Goal: Browse casually: Explore the website without a specific task or goal

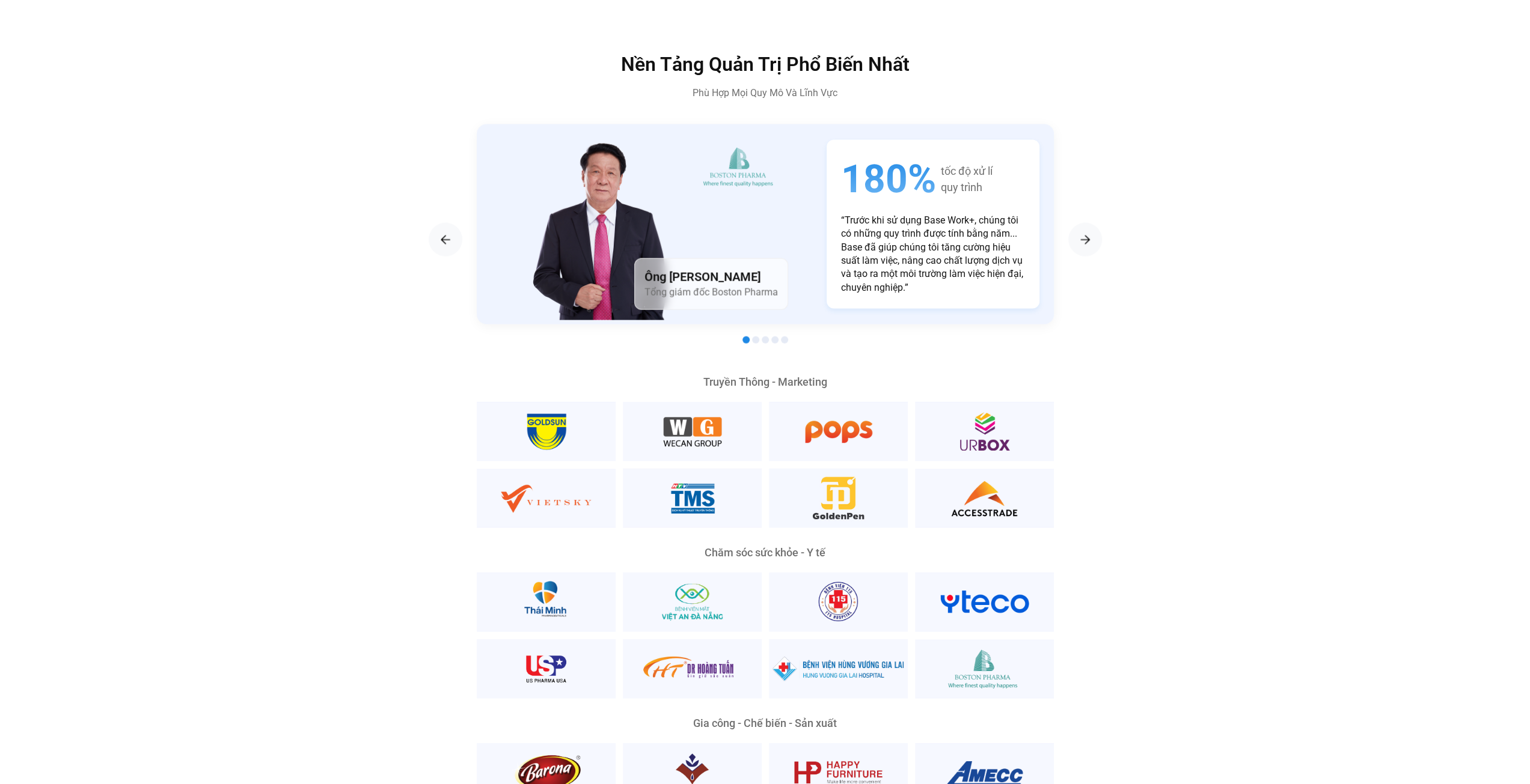
scroll to position [2343, 0]
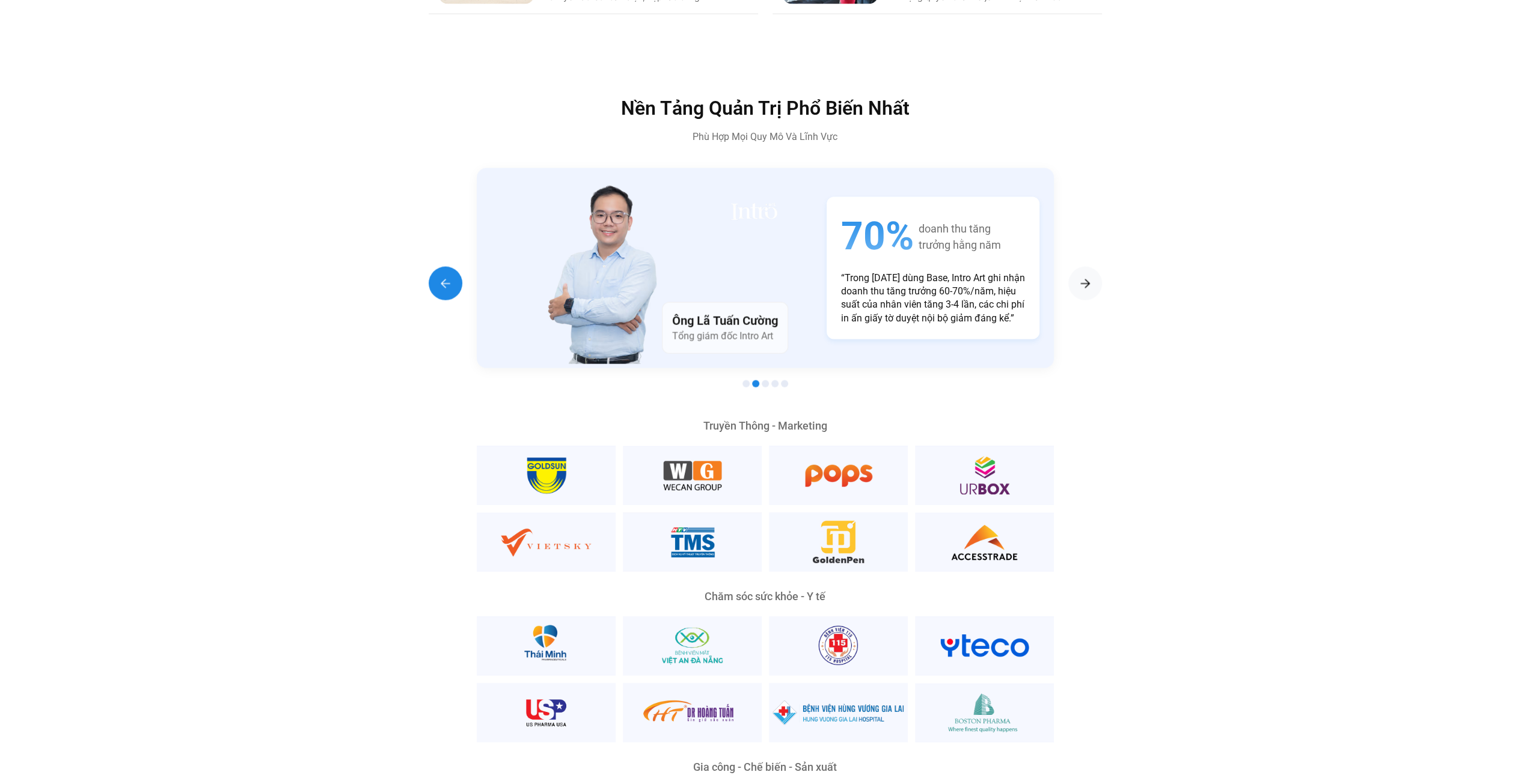
click at [439, 277] on img "Previous slide" at bounding box center [445, 284] width 14 height 14
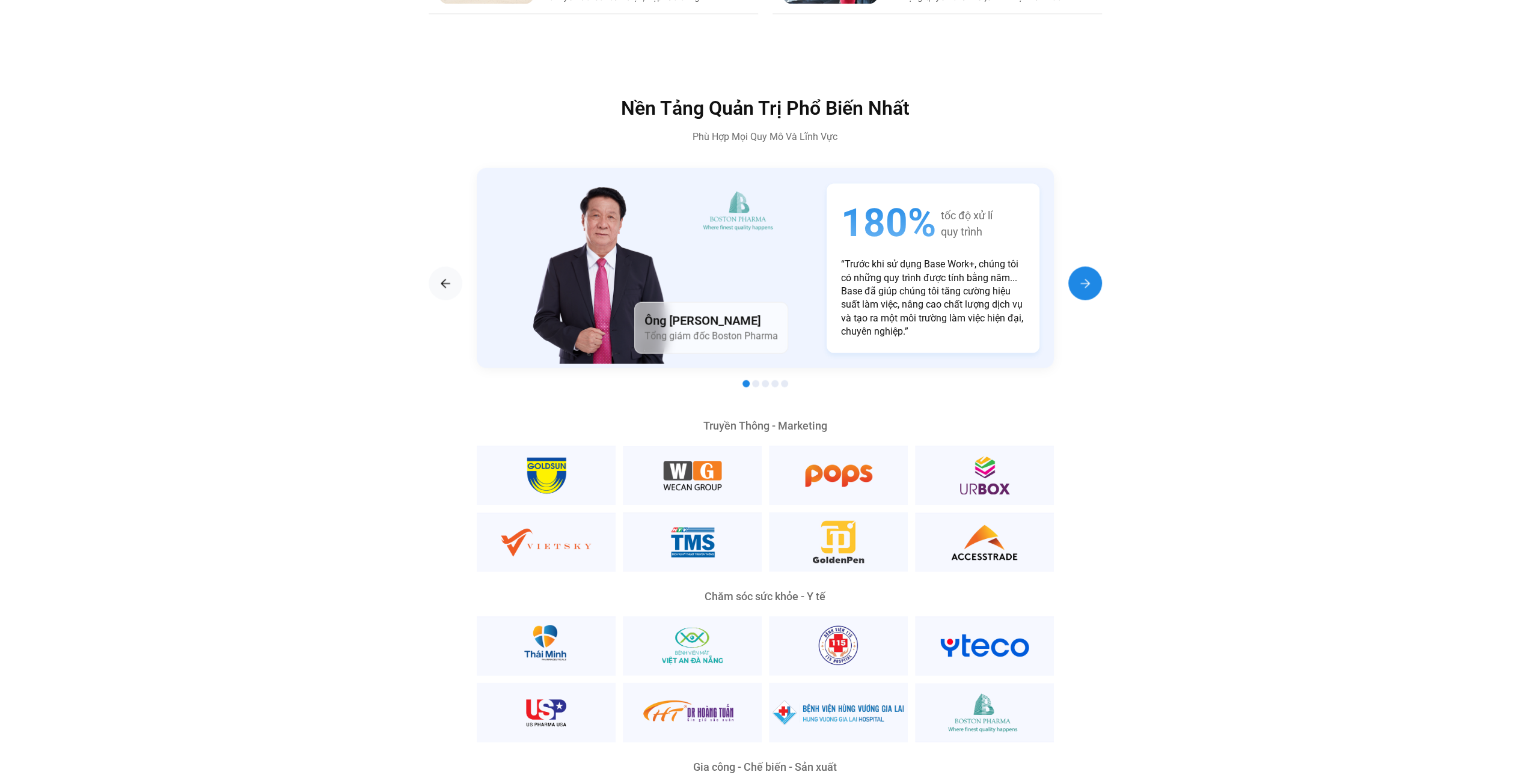
click at [1069, 267] on div "Next slide" at bounding box center [1084, 283] width 33 height 33
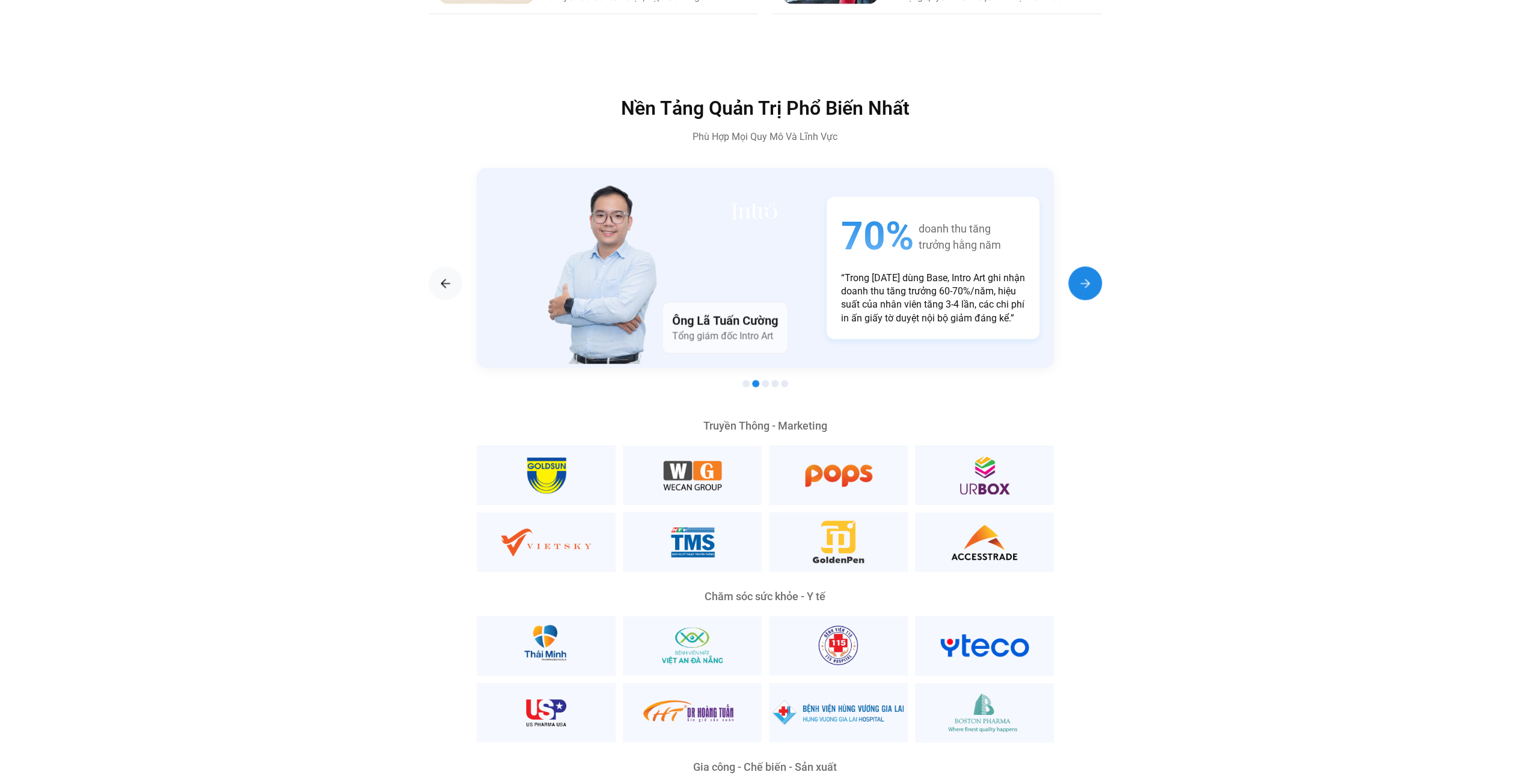
click at [1069, 267] on div "Next slide" at bounding box center [1084, 283] width 33 height 33
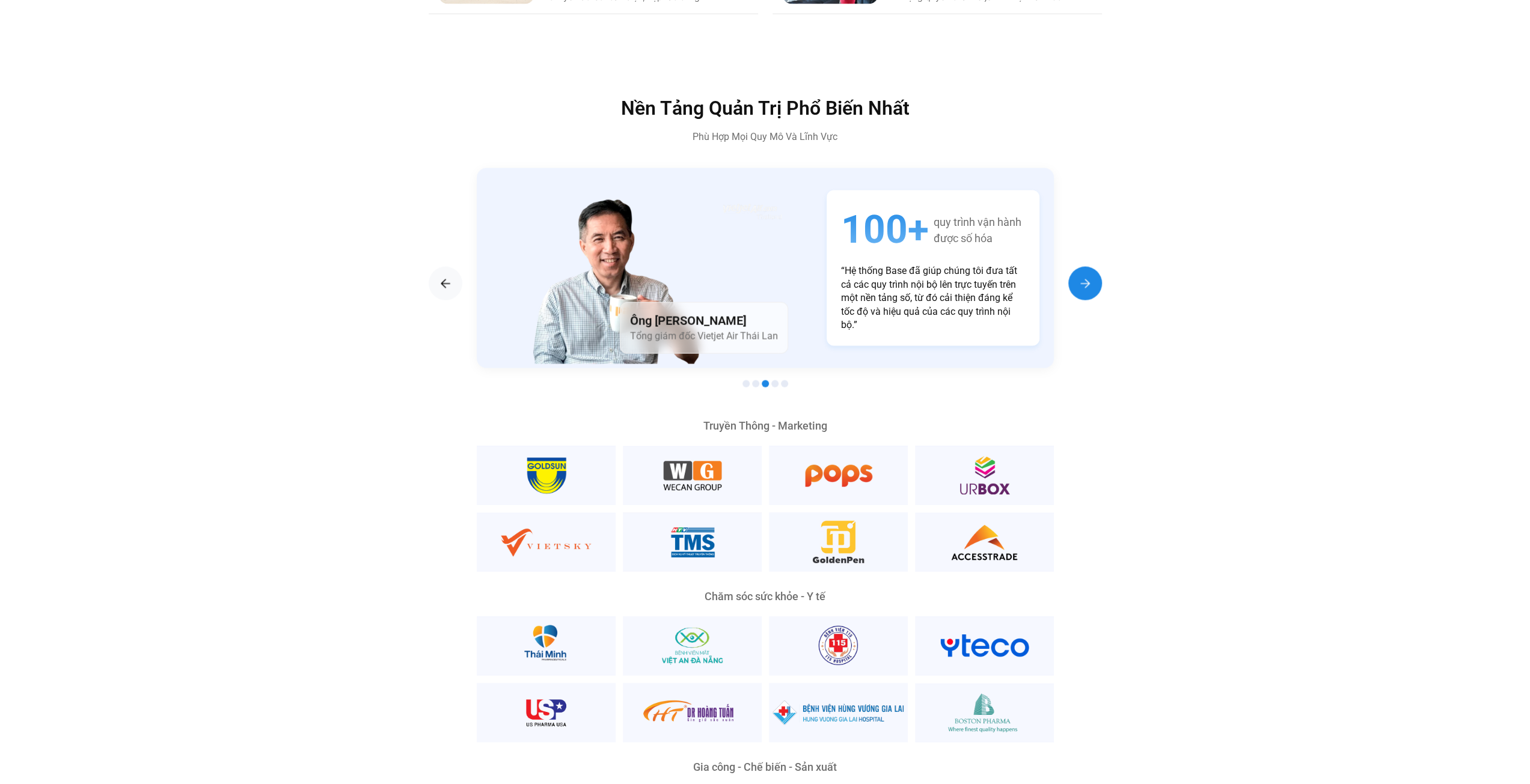
click at [1069, 267] on div "Next slide" at bounding box center [1084, 283] width 33 height 33
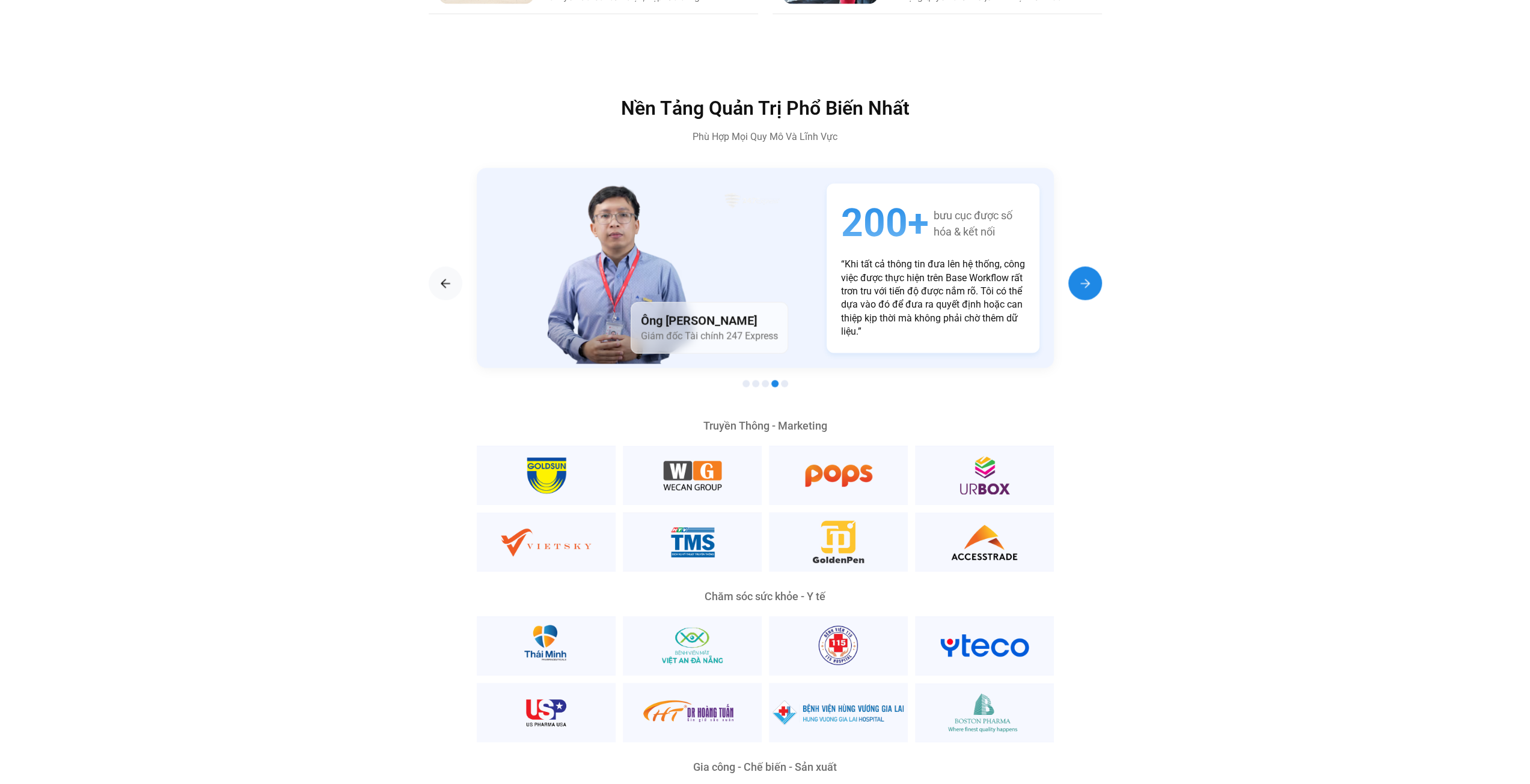
click at [1069, 267] on div "Next slide" at bounding box center [1084, 283] width 33 height 33
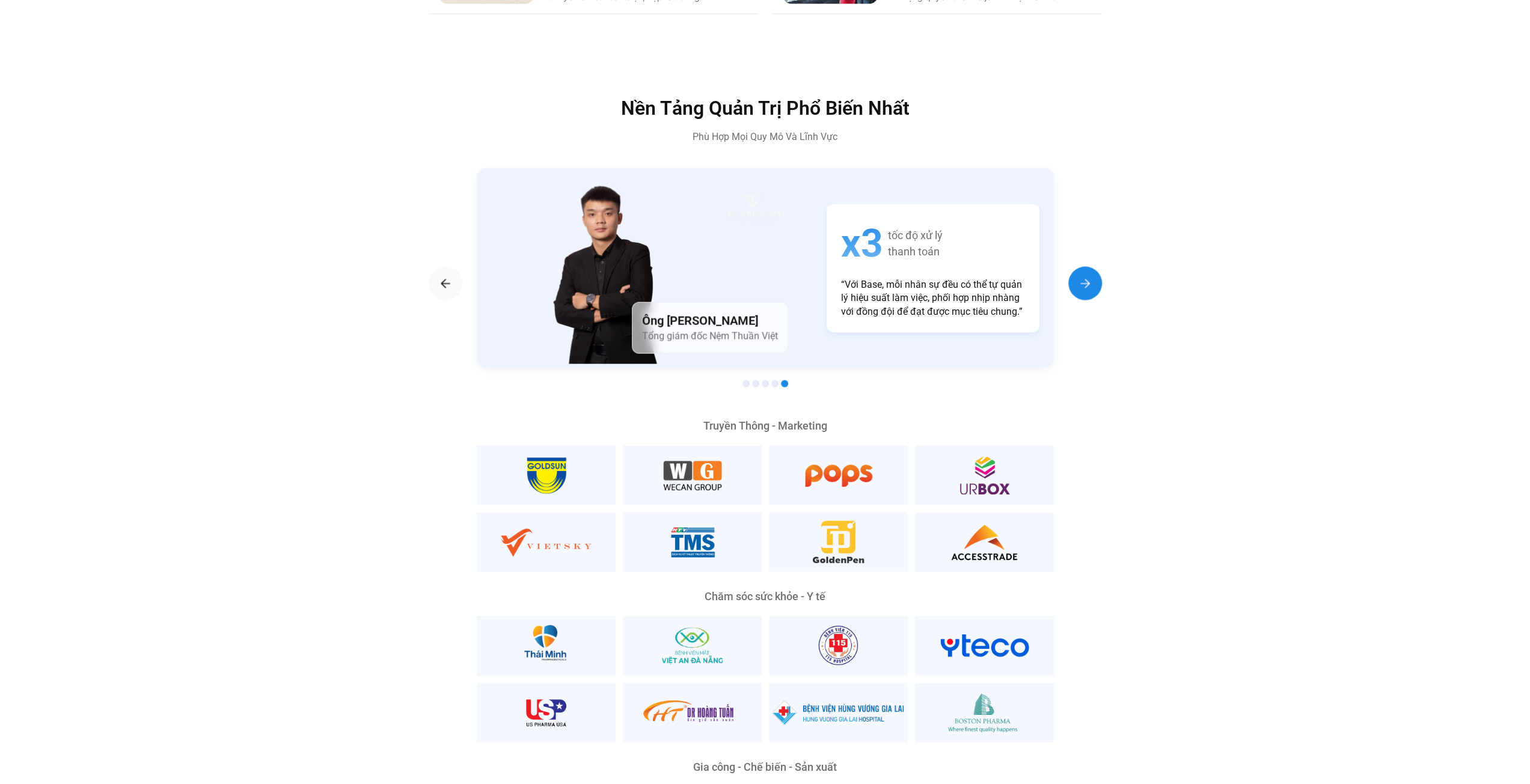
click at [1069, 267] on div "Next slide" at bounding box center [1084, 283] width 33 height 33
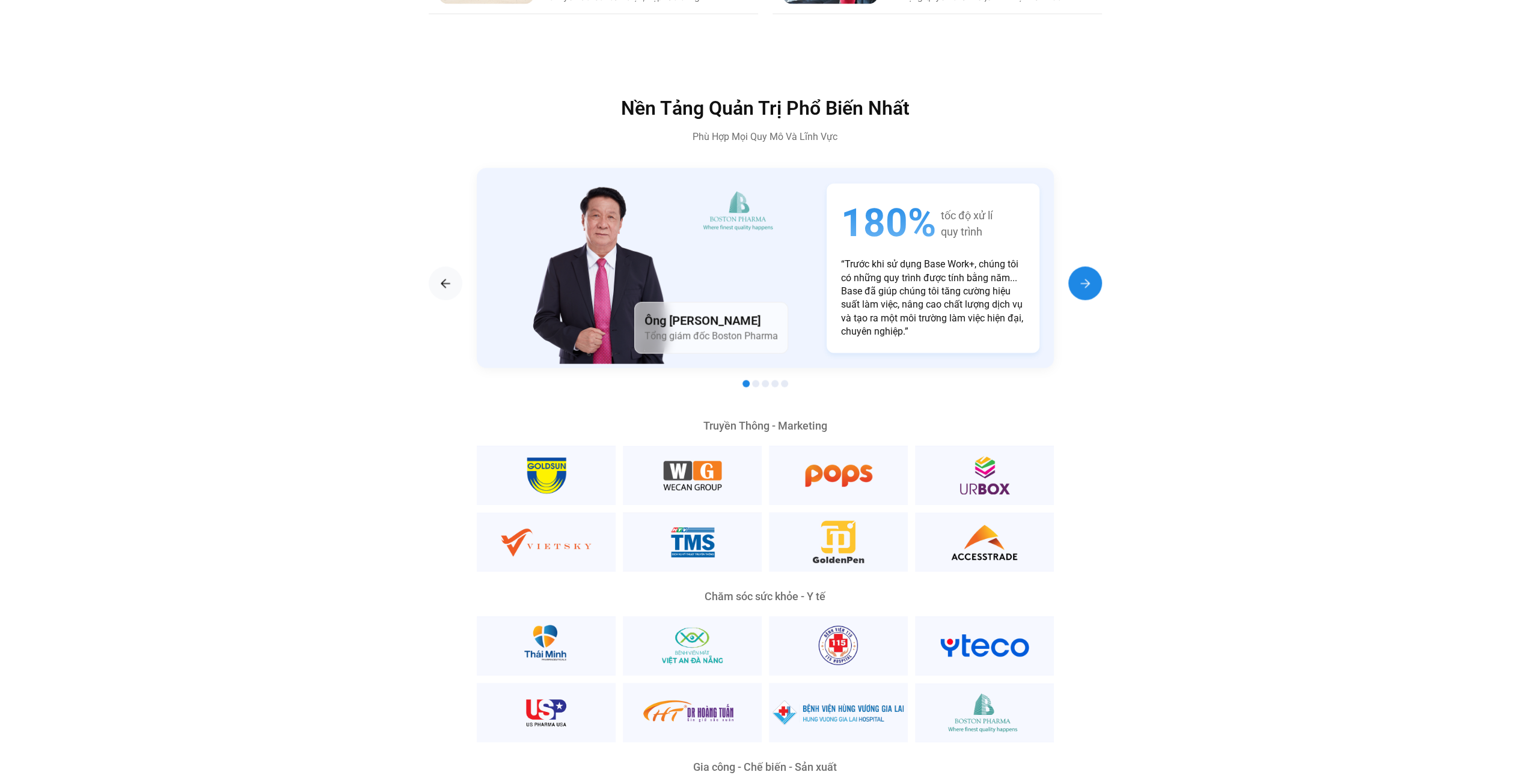
click at [1069, 267] on div "Next slide" at bounding box center [1084, 283] width 33 height 33
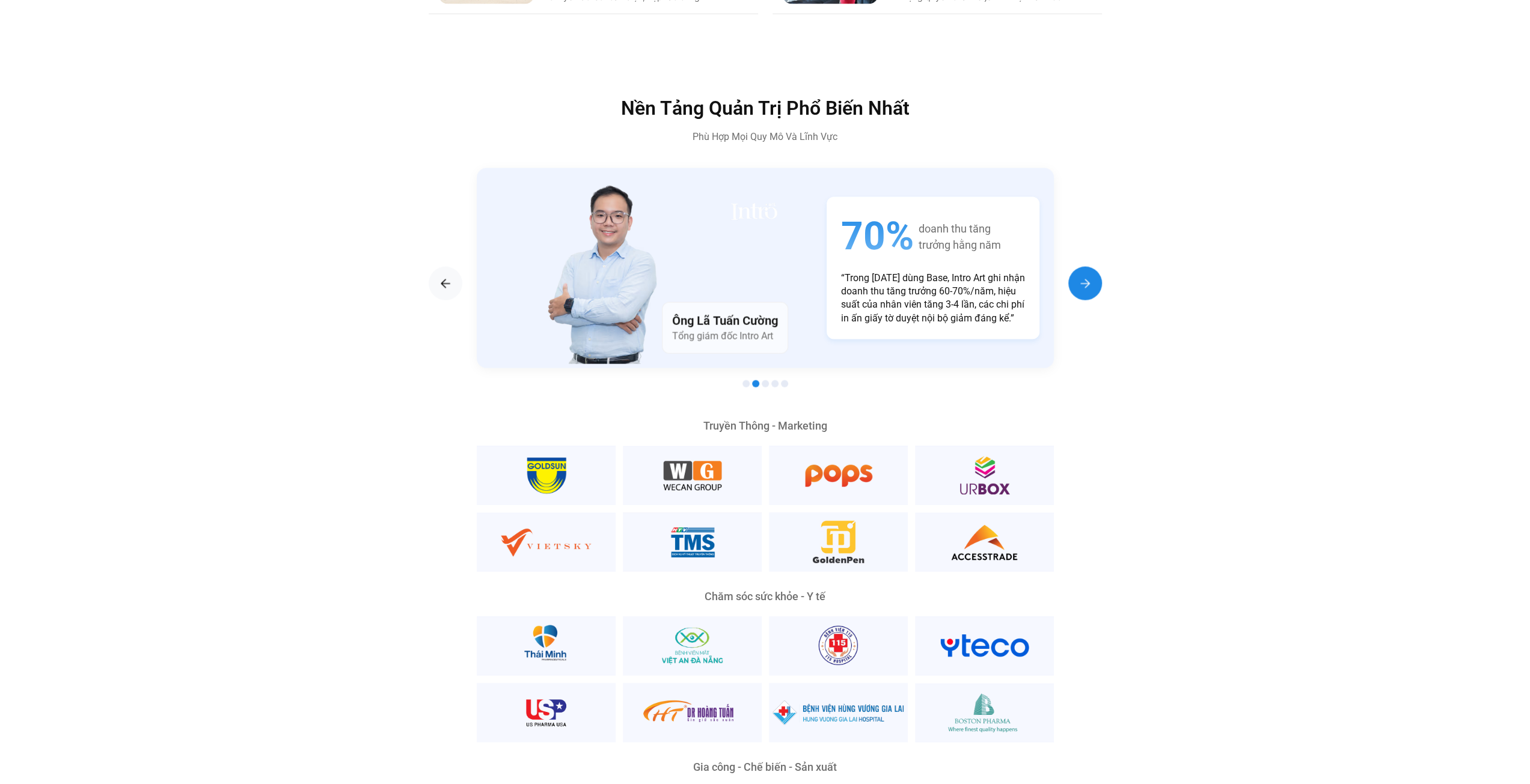
click at [1069, 267] on div "Next slide" at bounding box center [1084, 283] width 33 height 33
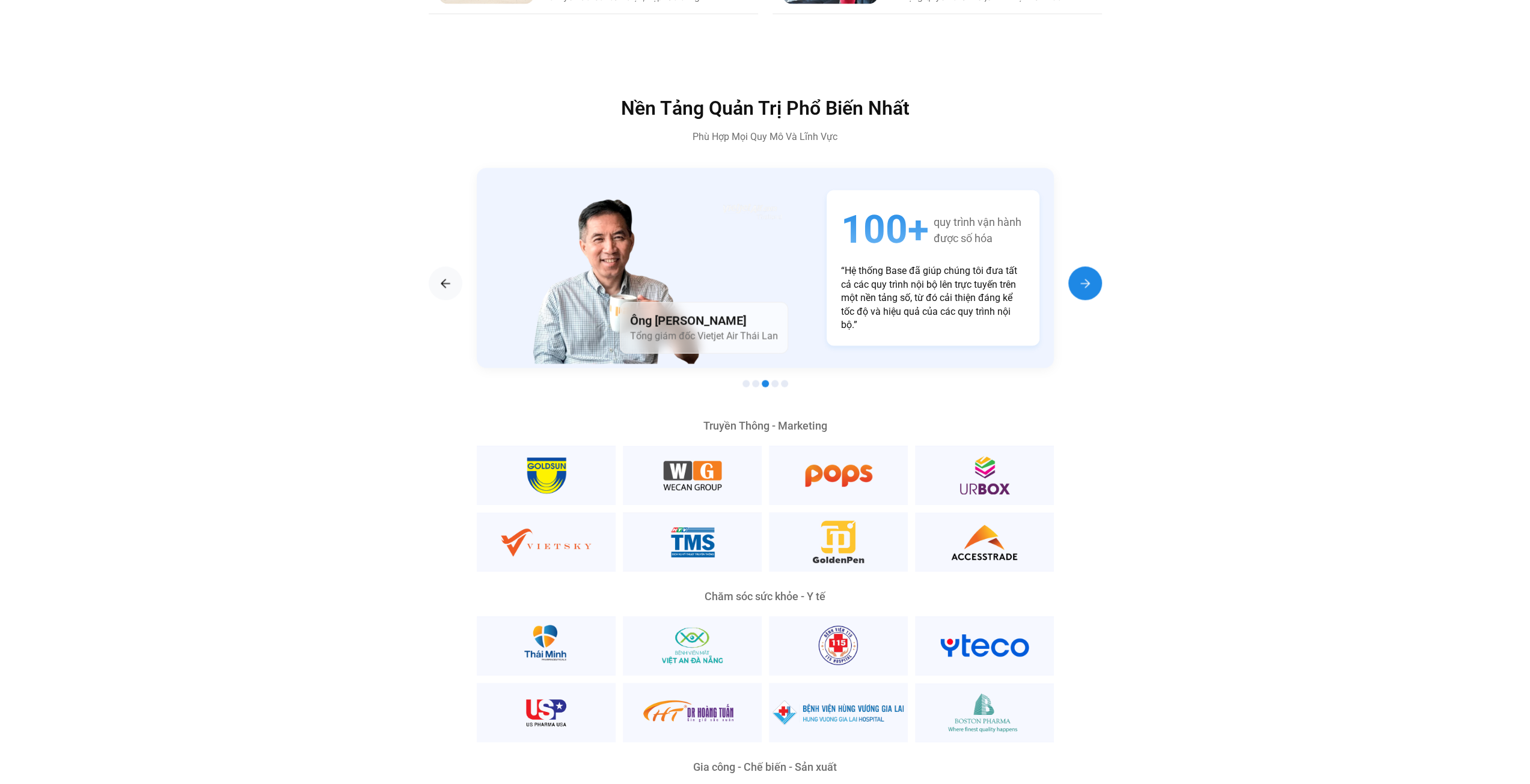
click at [1069, 267] on div "Next slide" at bounding box center [1084, 283] width 33 height 33
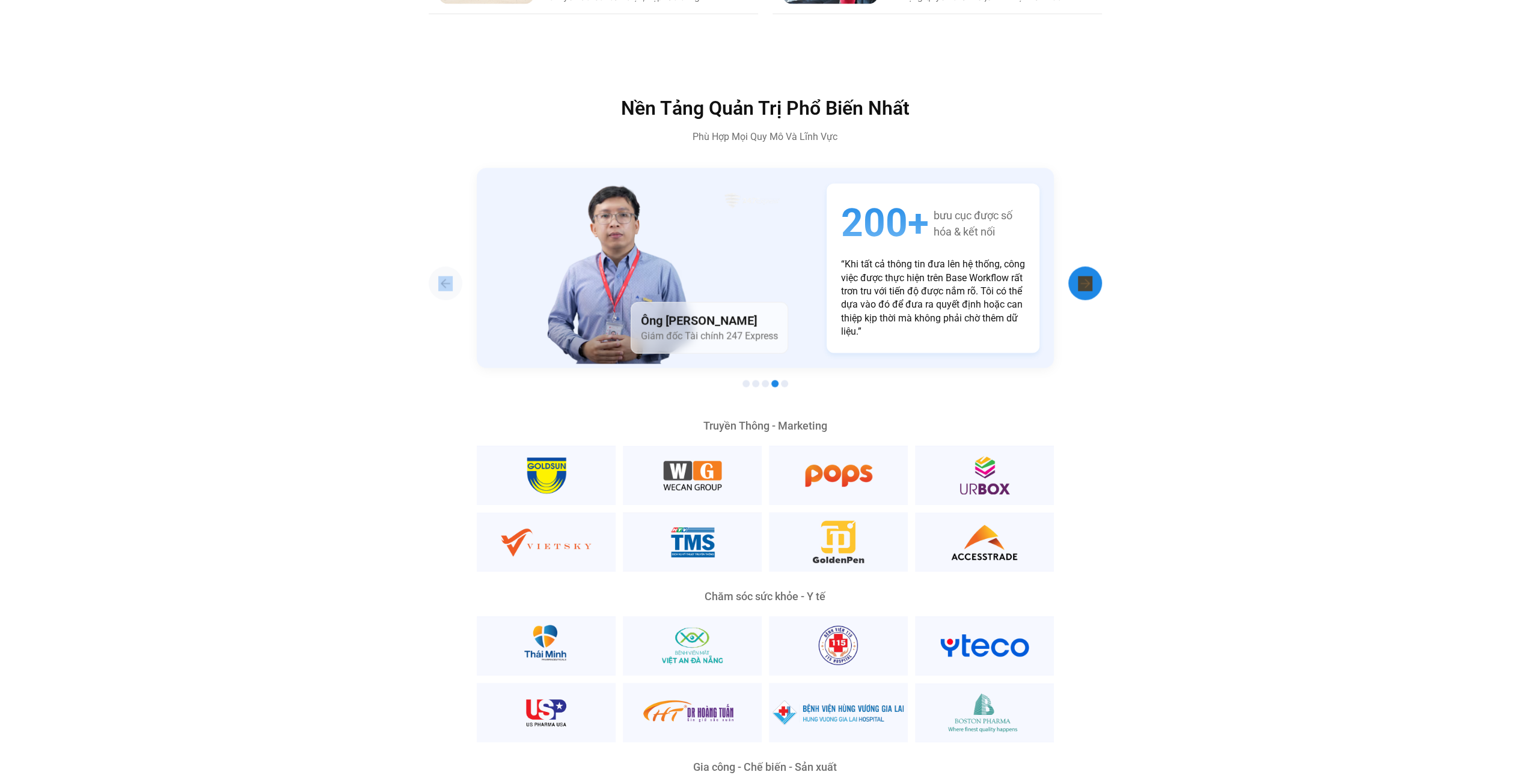
click at [1069, 267] on div "Next slide" at bounding box center [1084, 283] width 33 height 33
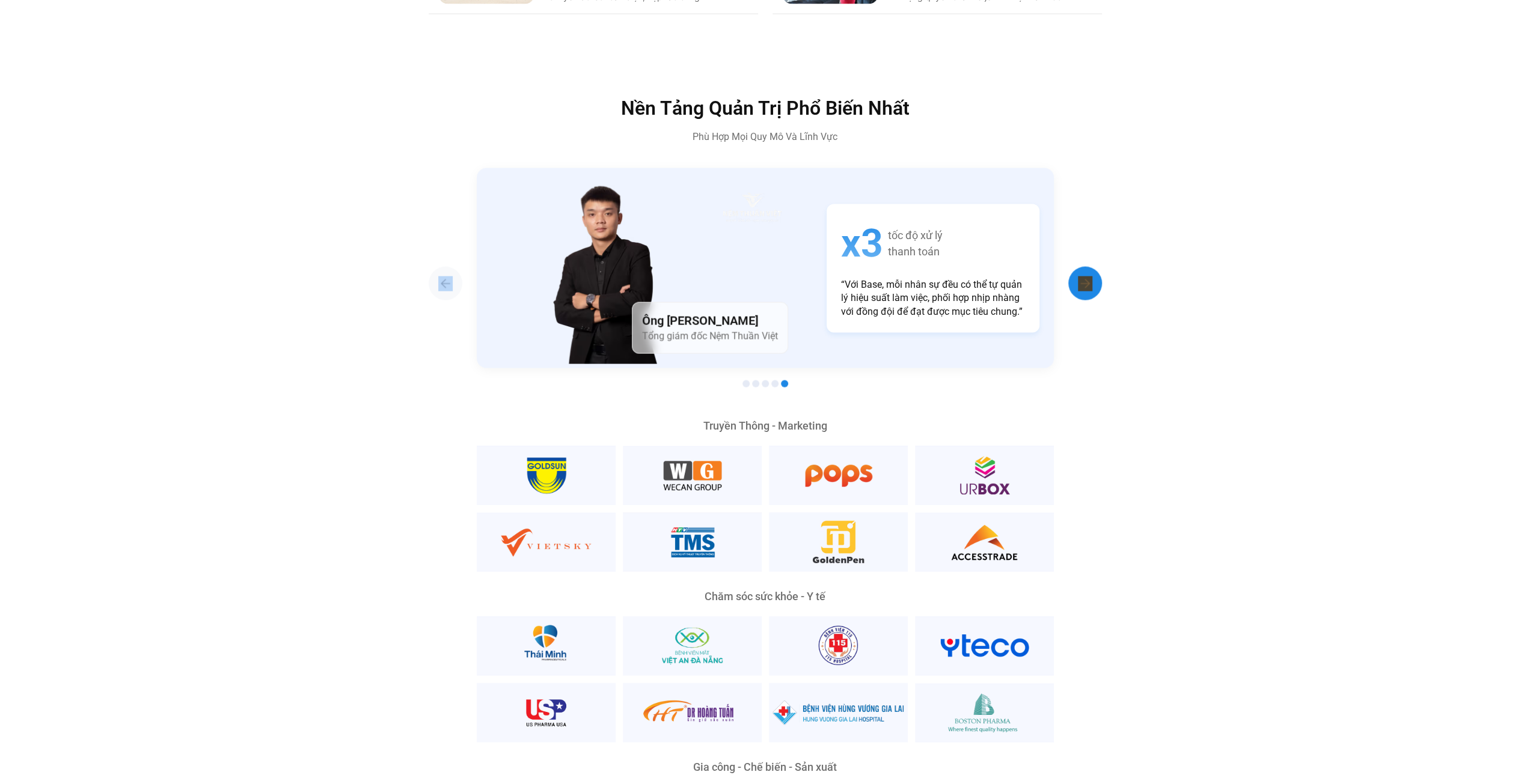
click at [1069, 267] on div "Next slide" at bounding box center [1084, 283] width 33 height 33
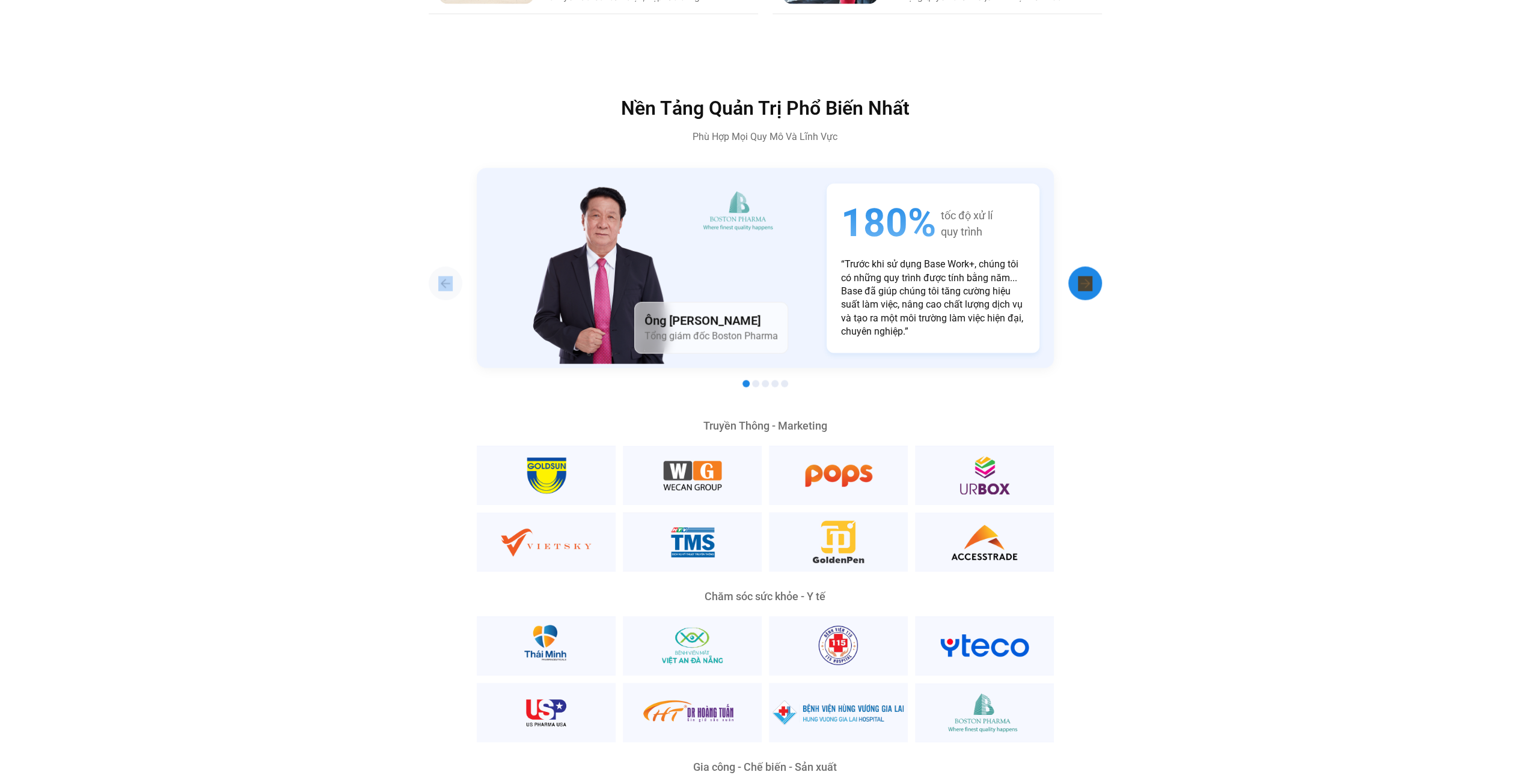
click at [1069, 267] on div "Next slide" at bounding box center [1084, 283] width 33 height 33
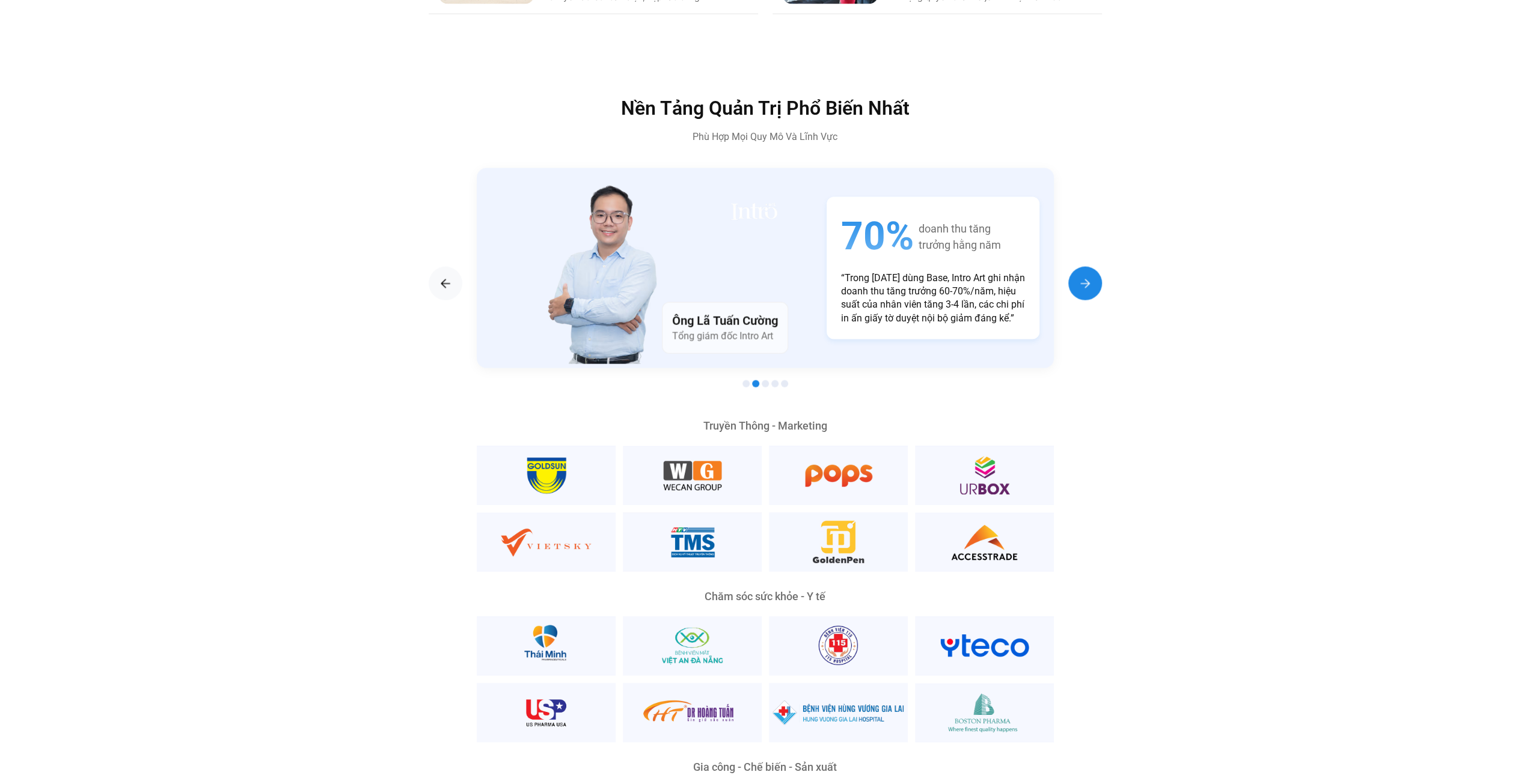
click at [1069, 267] on div "Next slide" at bounding box center [1084, 283] width 33 height 33
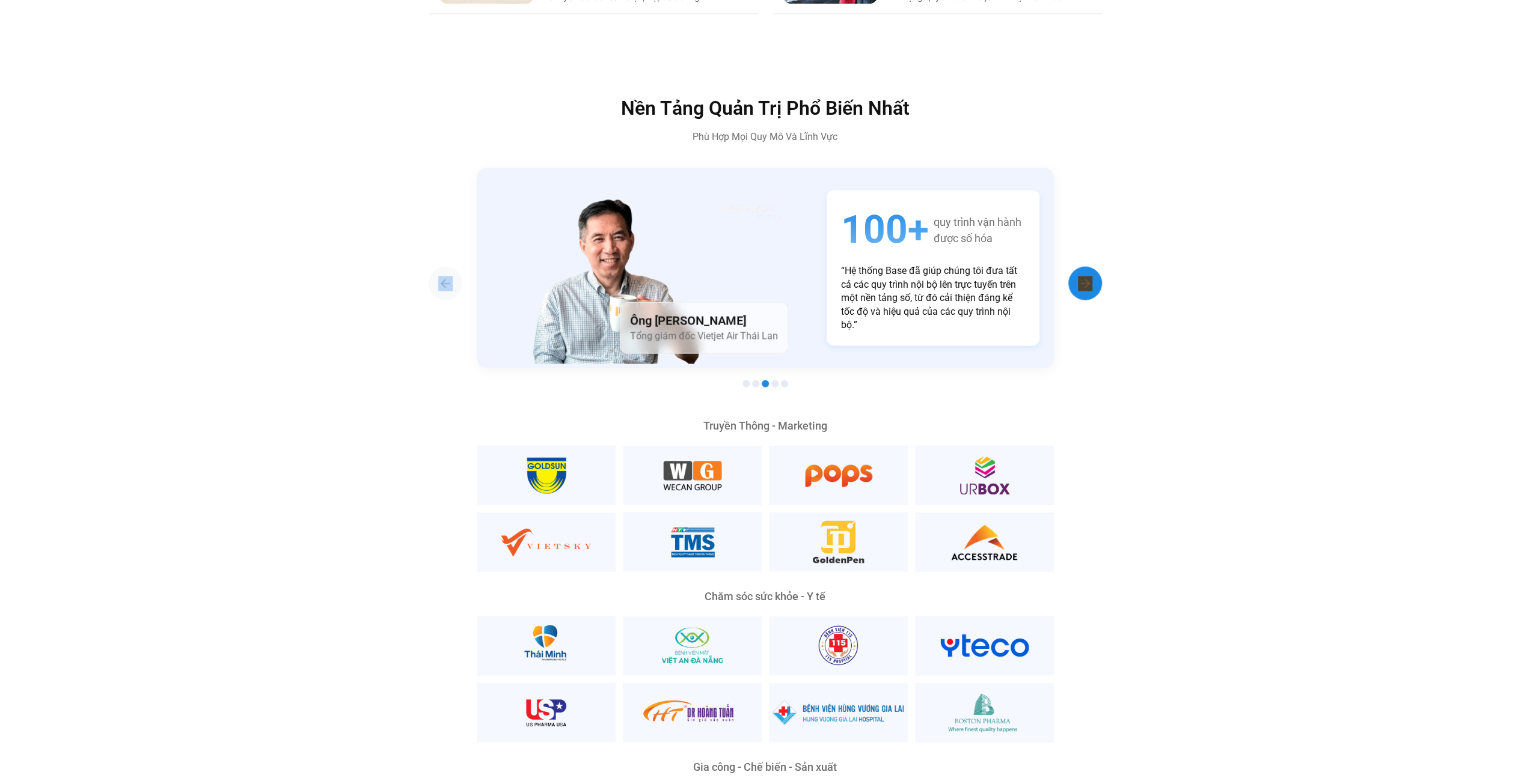
click at [1069, 267] on div "Next slide" at bounding box center [1084, 283] width 33 height 33
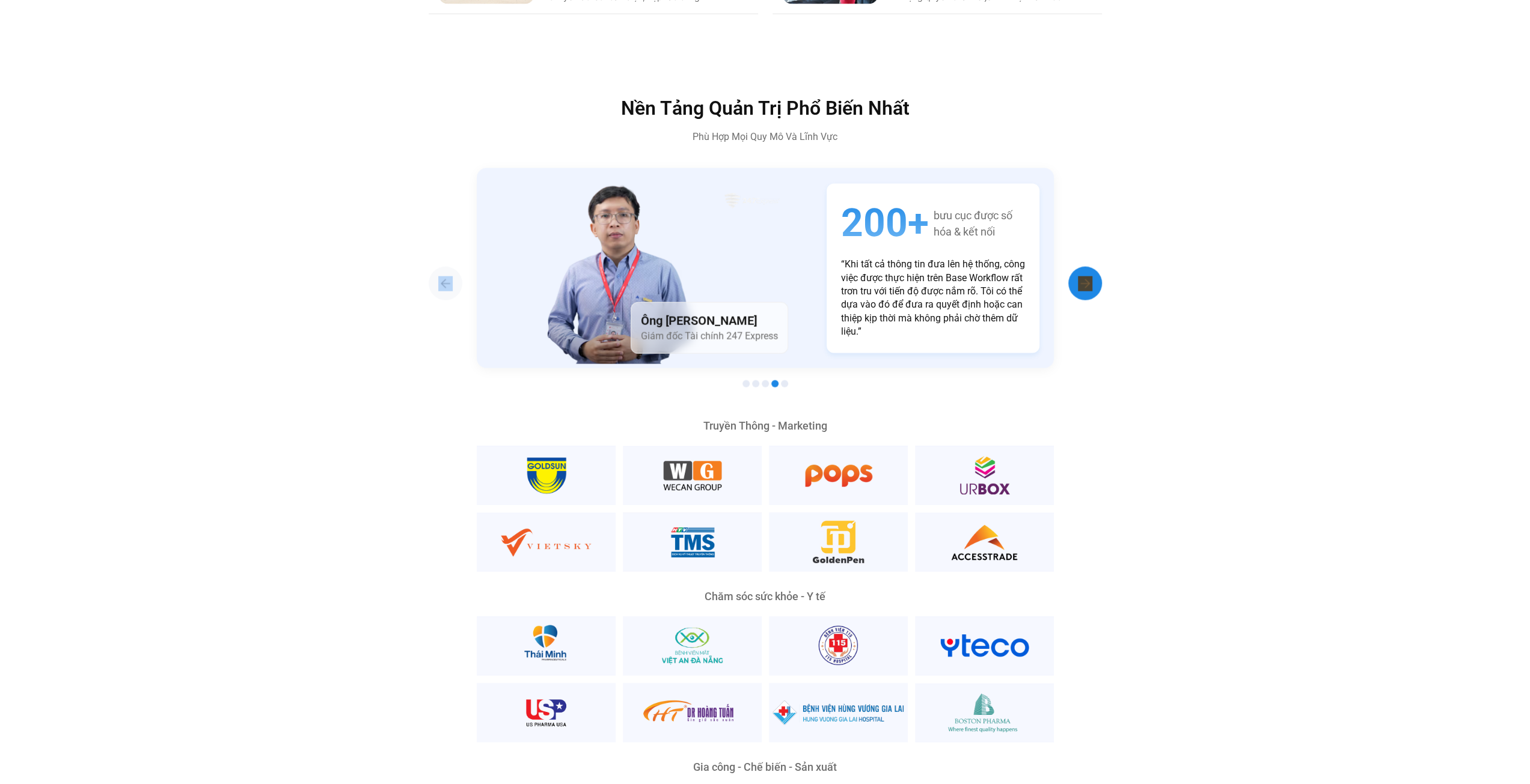
click at [1069, 267] on div "Next slide" at bounding box center [1084, 283] width 33 height 33
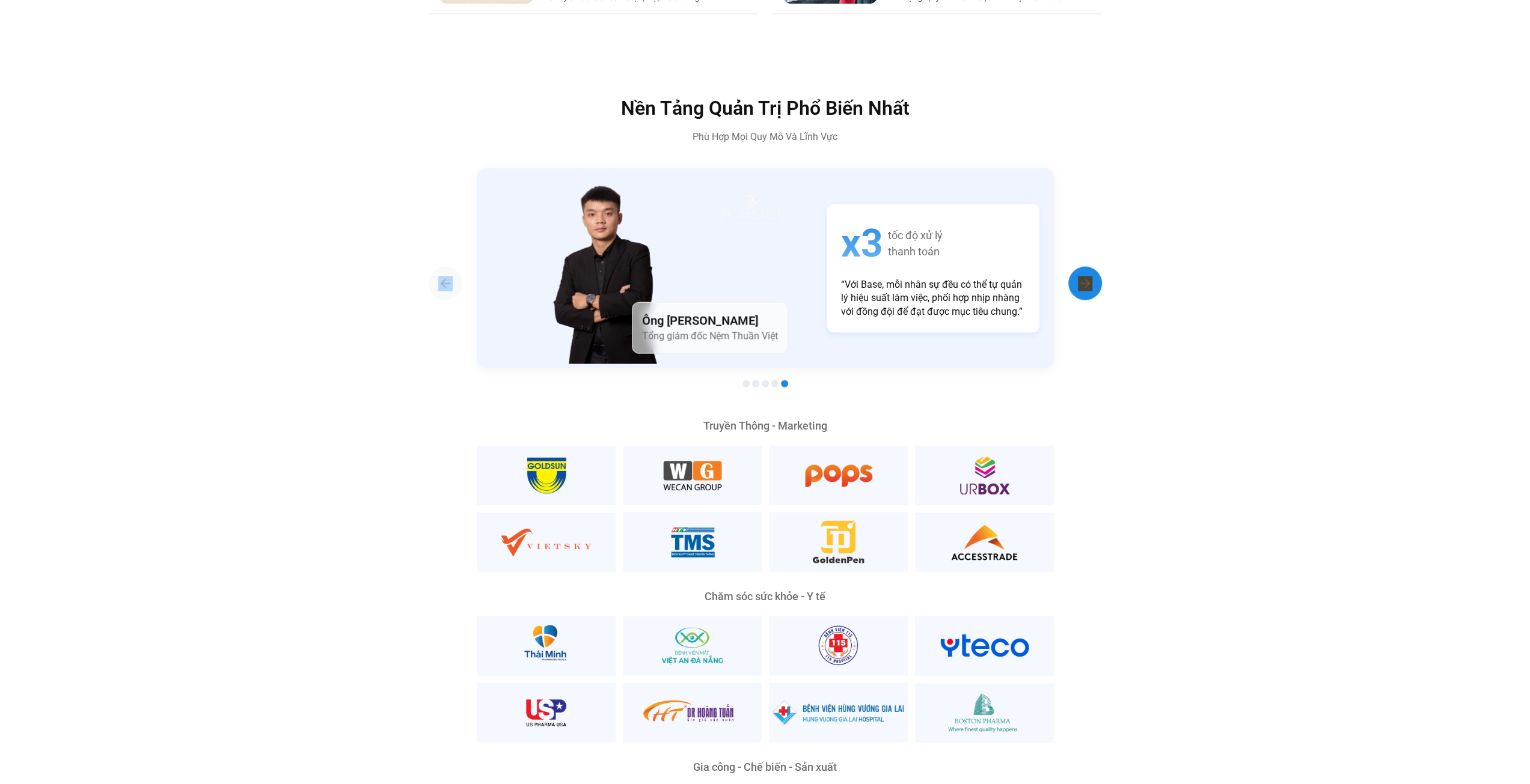
click at [1069, 267] on div "Next slide" at bounding box center [1084, 283] width 33 height 33
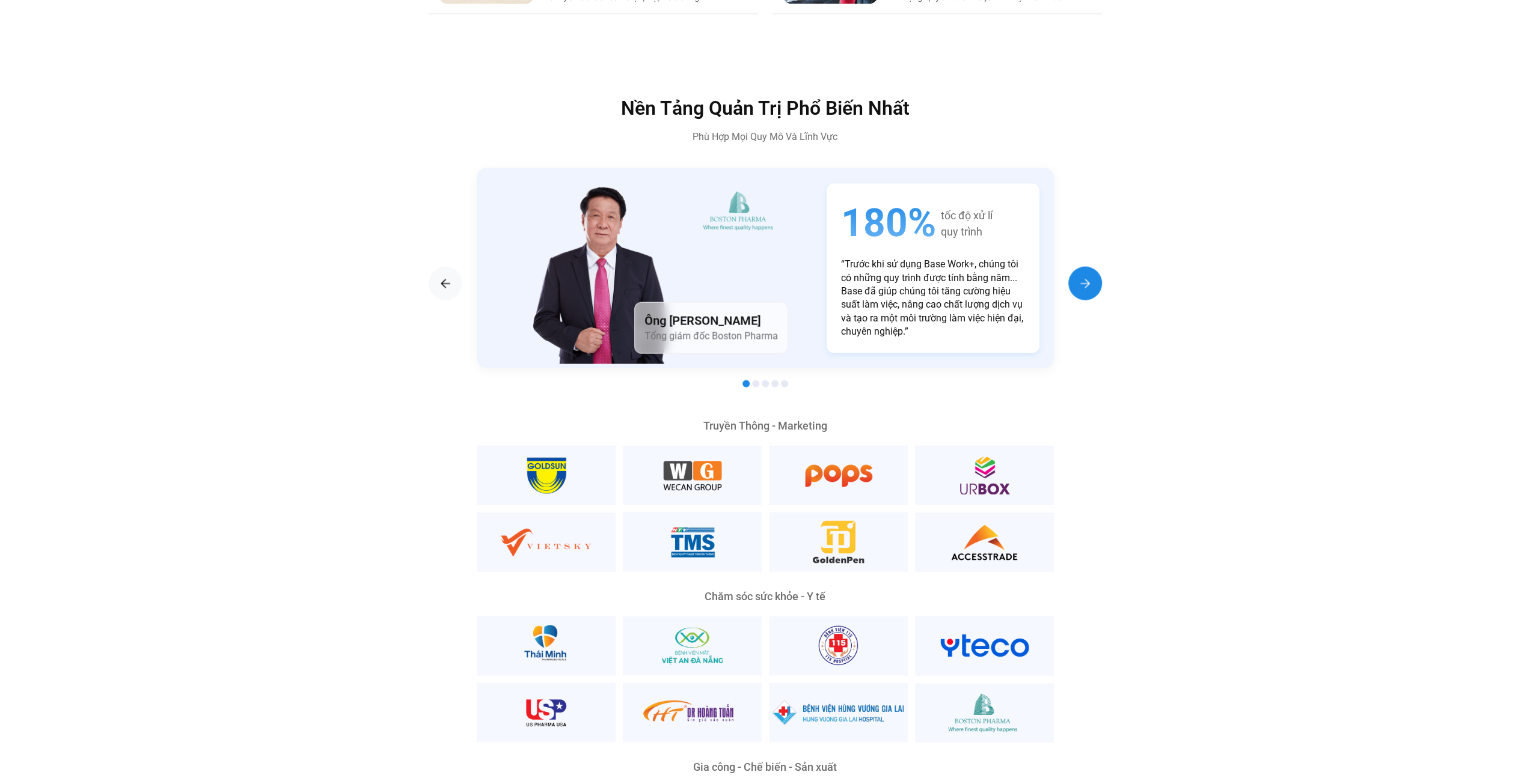
click at [1069, 267] on div "Next slide" at bounding box center [1084, 283] width 33 height 33
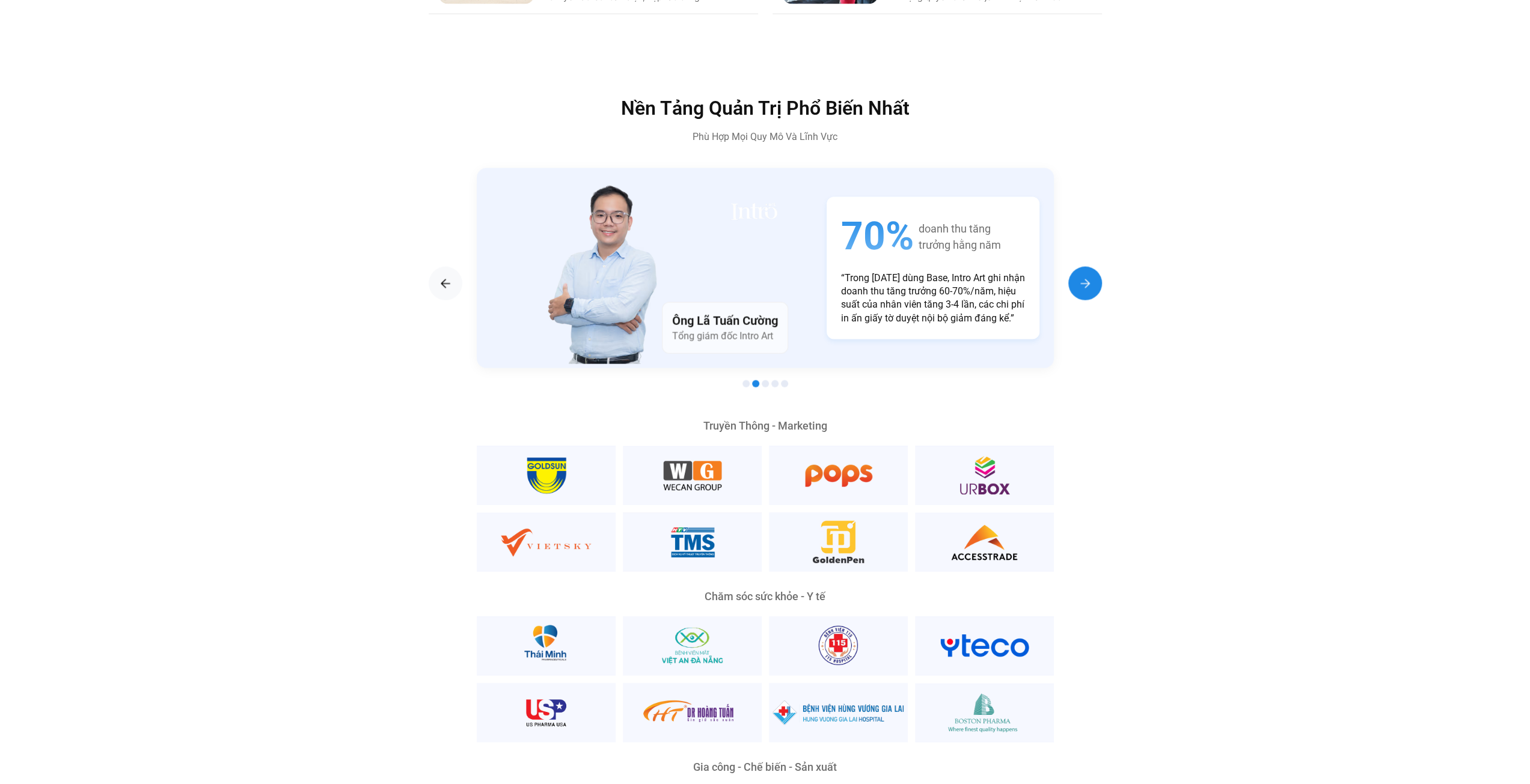
click at [1069, 267] on div "Next slide" at bounding box center [1084, 283] width 33 height 33
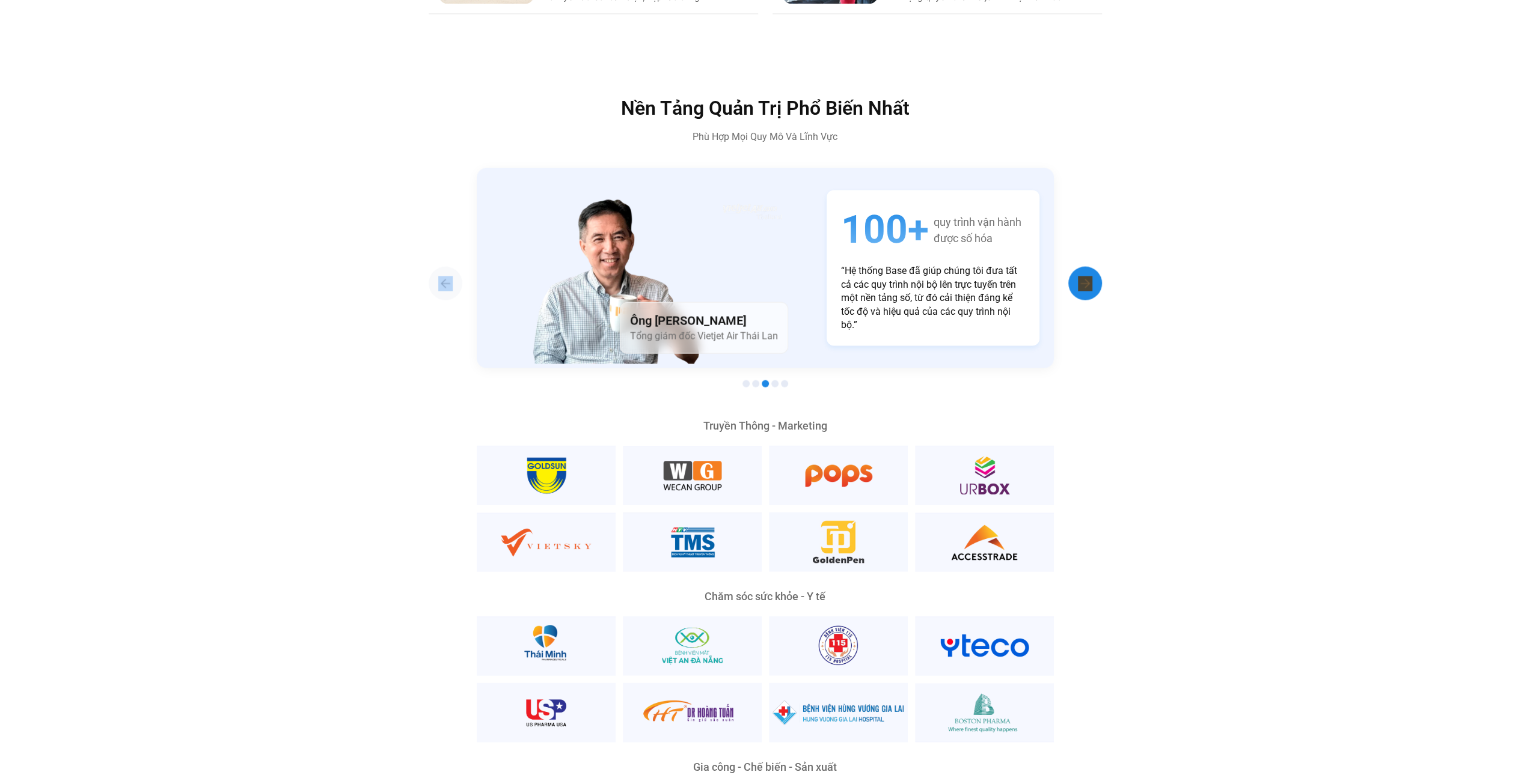
click at [1069, 267] on div "Next slide" at bounding box center [1084, 283] width 33 height 33
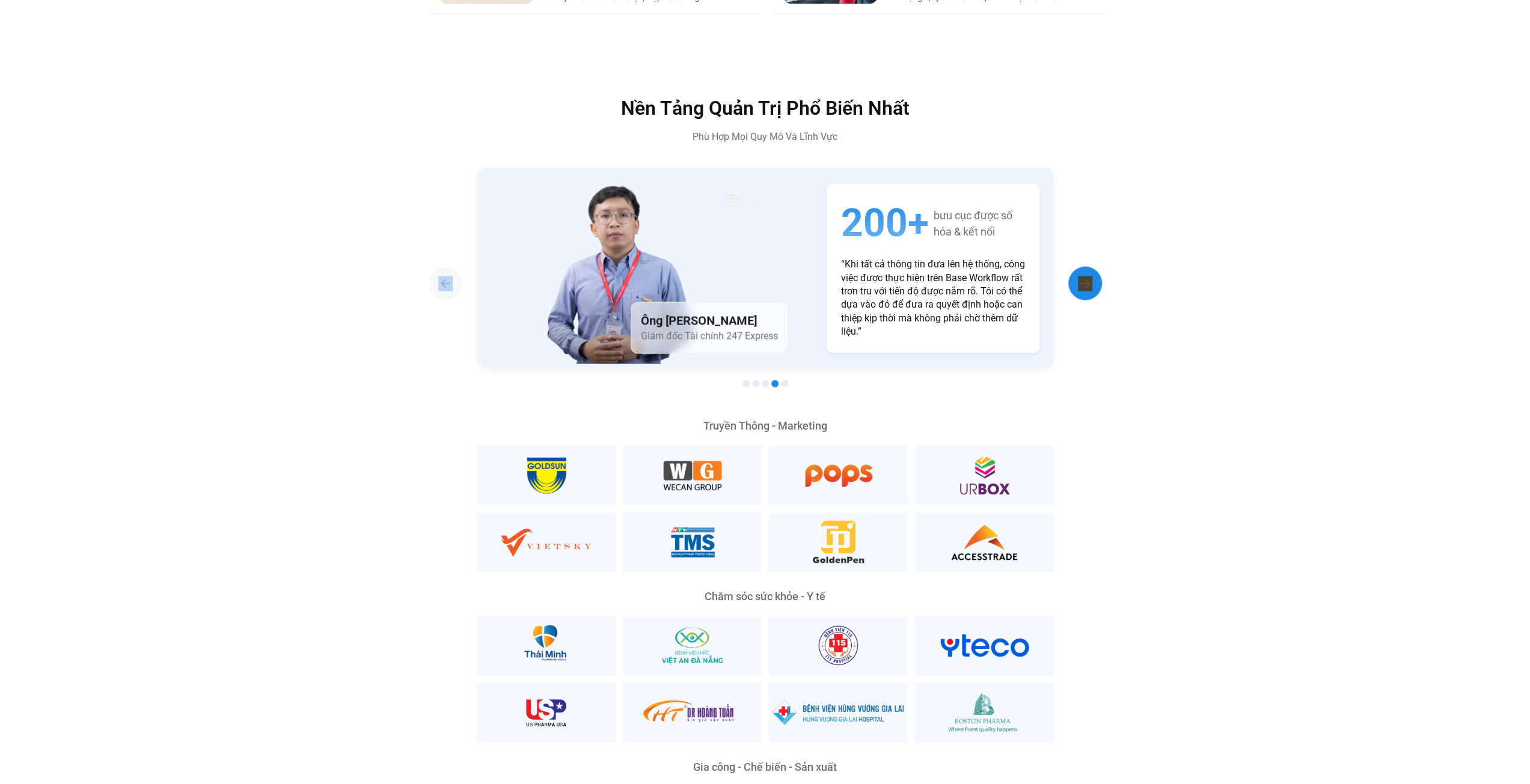
click at [1069, 267] on div "Next slide" at bounding box center [1084, 283] width 33 height 33
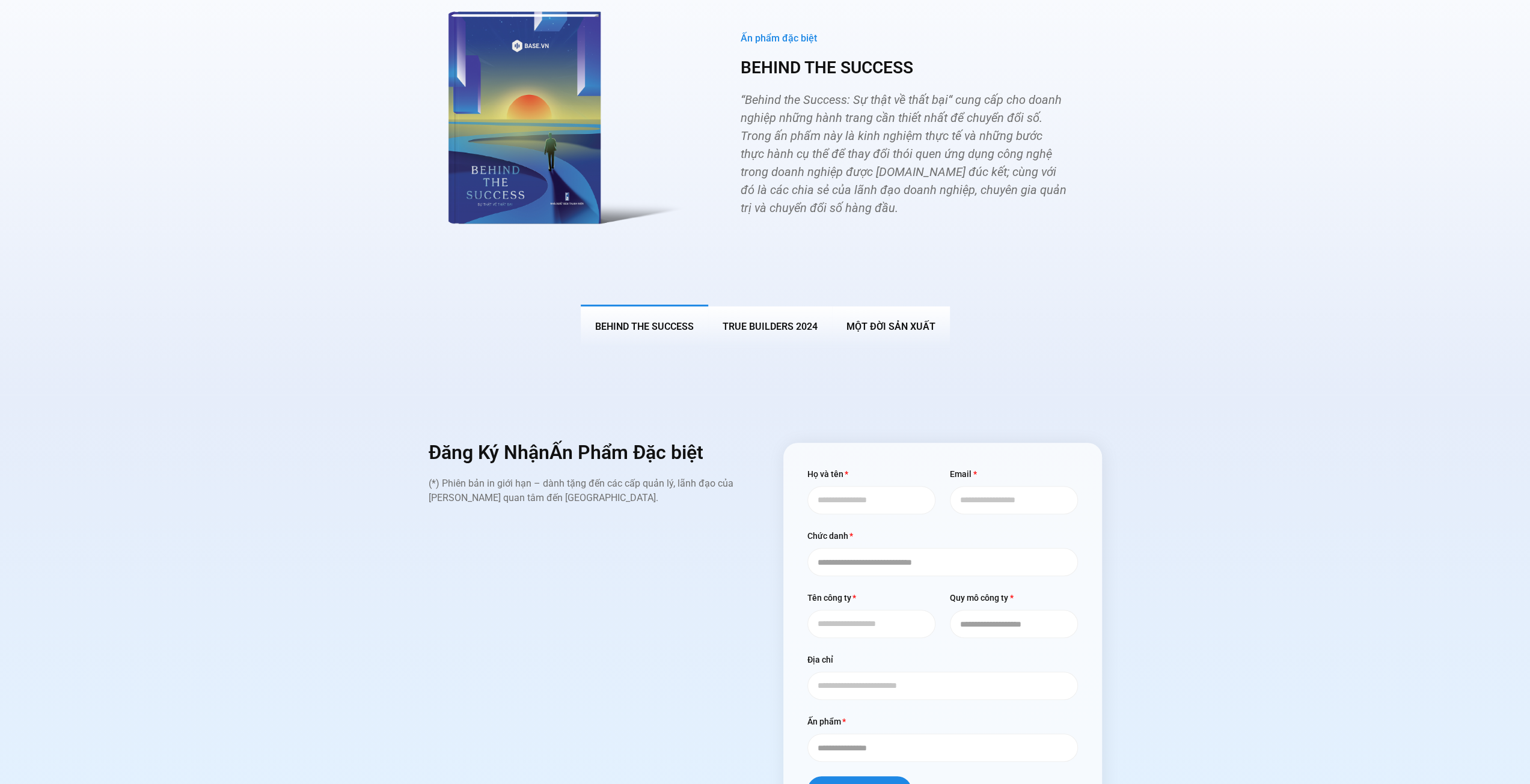
scroll to position [5107, 0]
